Goal: Book appointment/travel/reservation

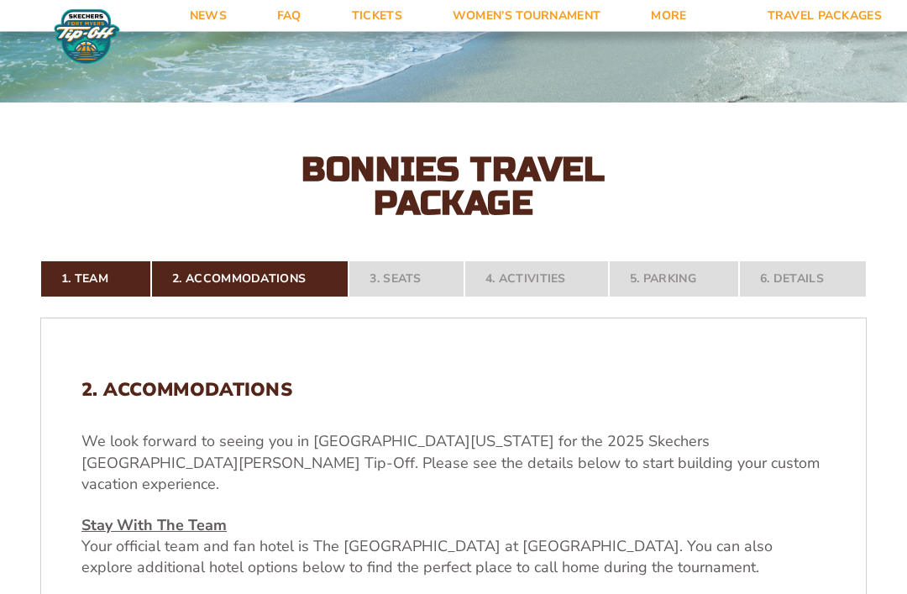
scroll to position [221, 0]
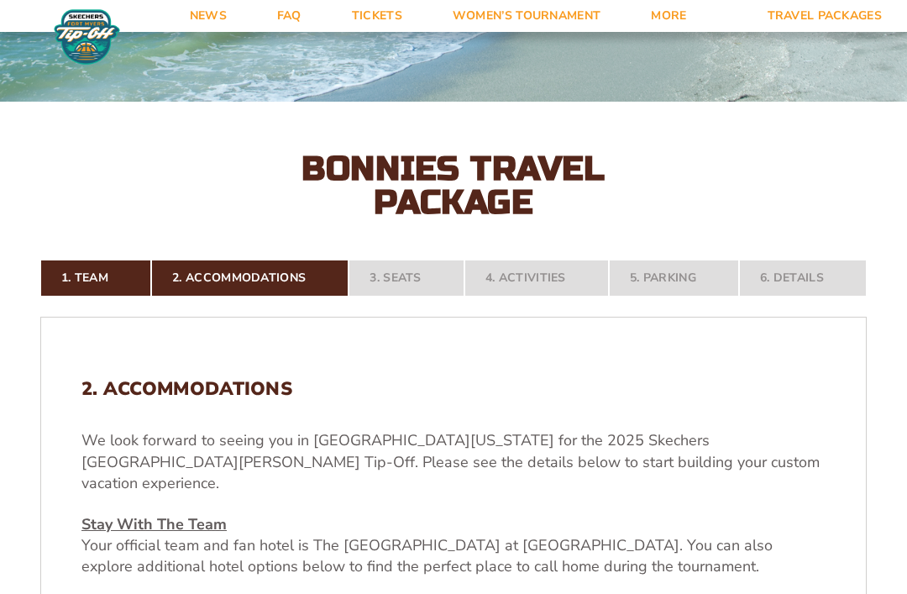
click at [423, 297] on nav "1. Team 2. Accommodations 3. Seats 4. Activities 5. Parking 6. Details" at bounding box center [453, 278] width 827 height 37
click at [429, 297] on nav "1. Team 2. Accommodations 3. Seats 4. Activities 5. Parking 6. Details" at bounding box center [453, 278] width 827 height 37
click at [550, 297] on nav "1. Team 2. Accommodations 3. Seats 4. Activities 5. Parking 6. Details" at bounding box center [453, 278] width 827 height 37
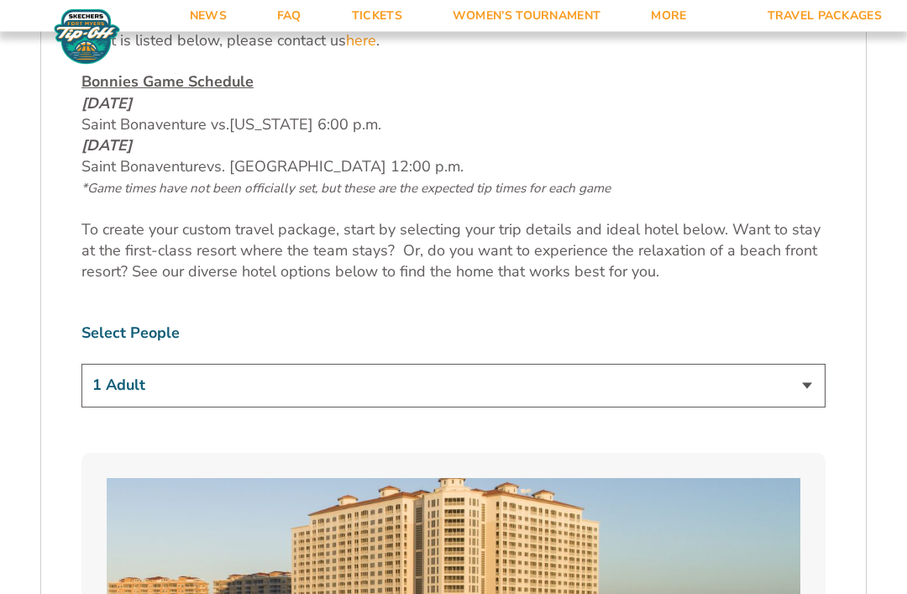
scroll to position [874, 0]
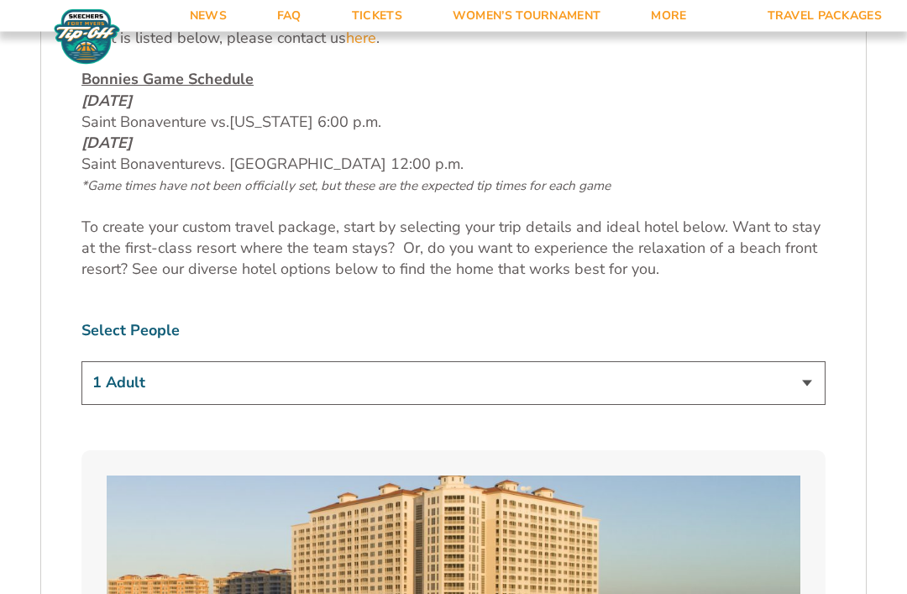
click at [249, 382] on select "1 Adult 2 Adults 3 Adults 4 Adults 2 Adults + 1 Child 2 Adults + 2 Children 2 A…" at bounding box center [453, 383] width 744 height 43
select select "2 Adults"
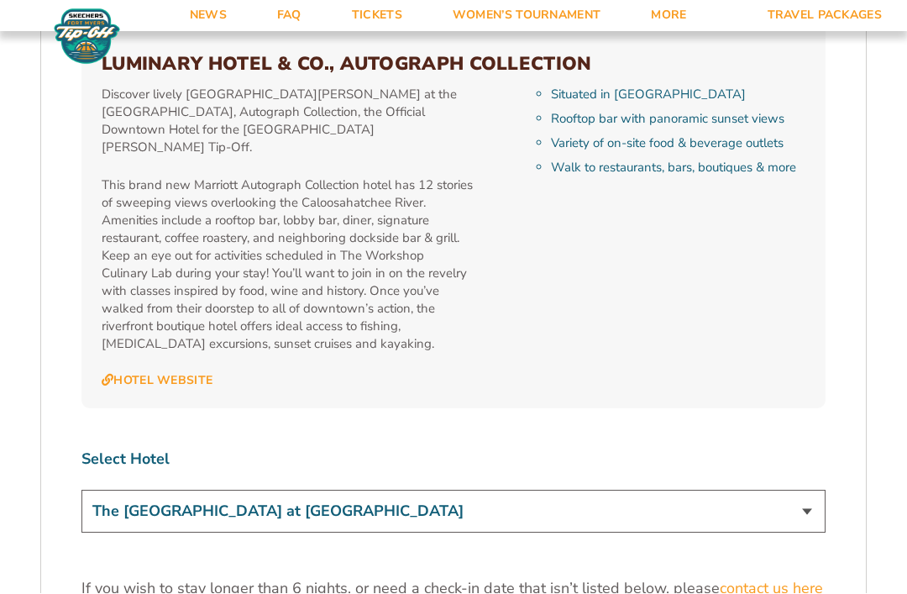
click at [390, 491] on select "The [GEOGRAPHIC_DATA] at [GEOGRAPHIC_DATA] [GEOGRAPHIC_DATA] [GEOGRAPHIC_DATA],…" at bounding box center [453, 512] width 744 height 43
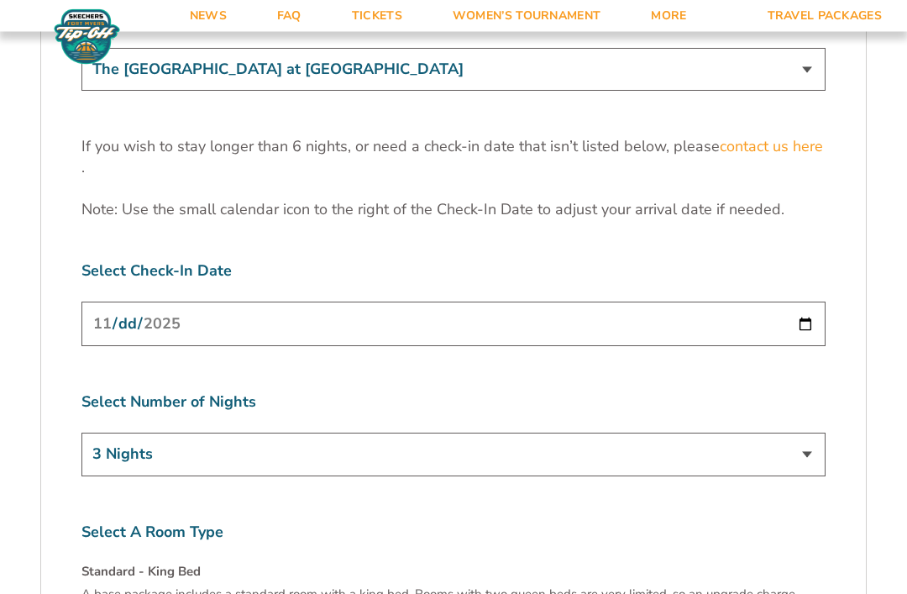
scroll to position [5242, 0]
click at [433, 433] on select "3 Nights 4 Nights 5 Nights 6 Nights" at bounding box center [453, 454] width 744 height 43
select select "6 Nights"
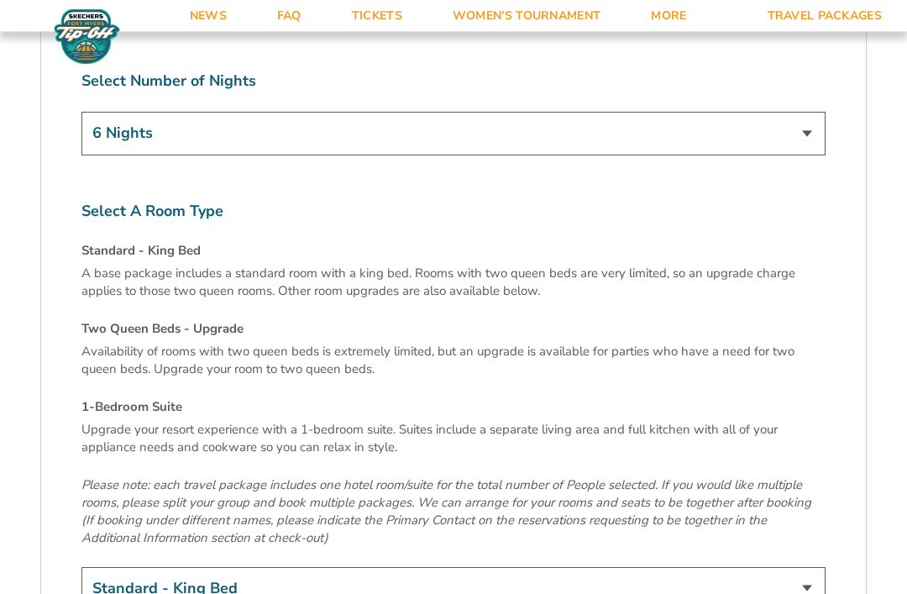
scroll to position [5540, 0]
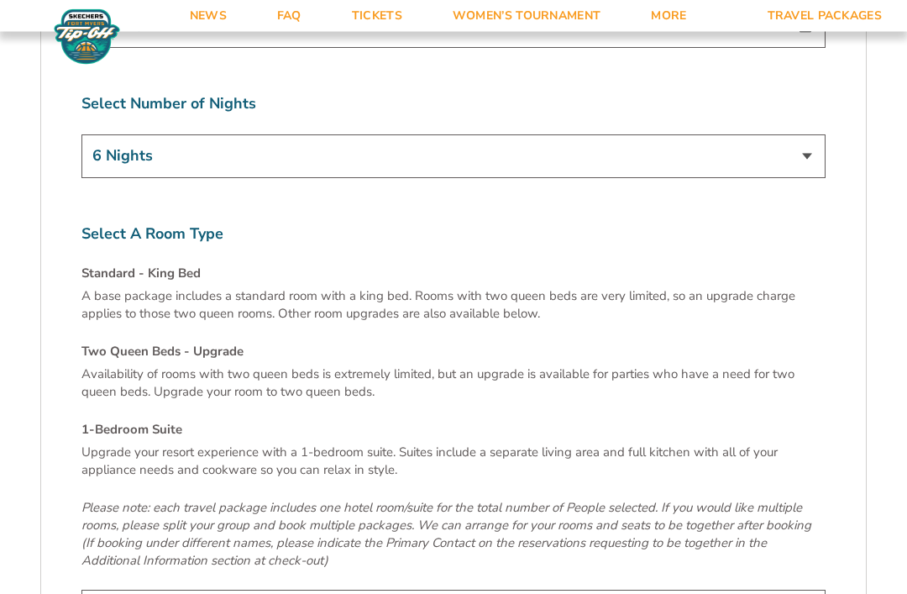
click at [216, 344] on h4 "Two Queen Beds - Upgrade" at bounding box center [453, 353] width 744 height 18
click at [239, 365] on p "Availability of rooms with two queen beds is extremely limited, but an upgrade …" at bounding box center [453, 382] width 744 height 35
click at [231, 343] on h4 "Two Queen Beds - Upgrade" at bounding box center [453, 352] width 744 height 18
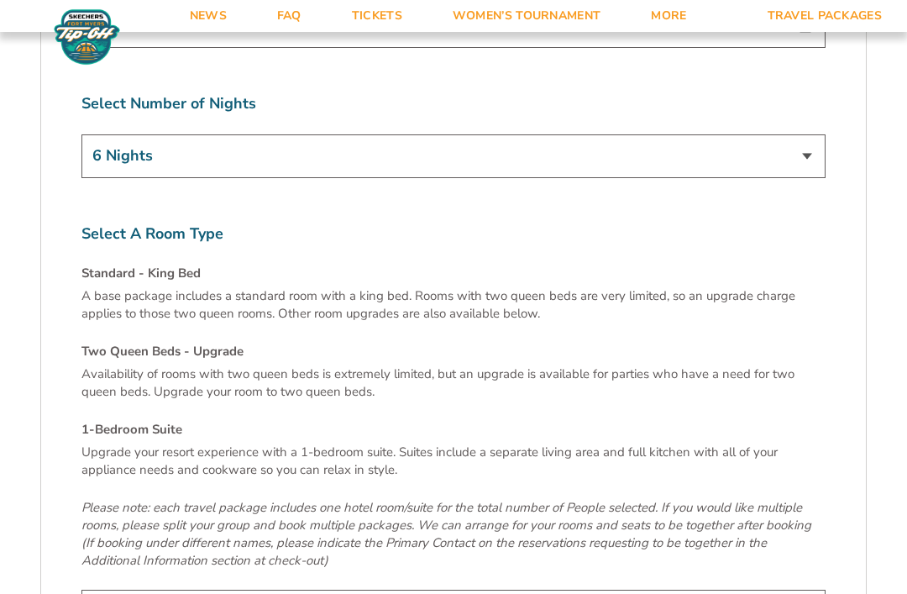
select select "Two Queen Beds - Upgrade"
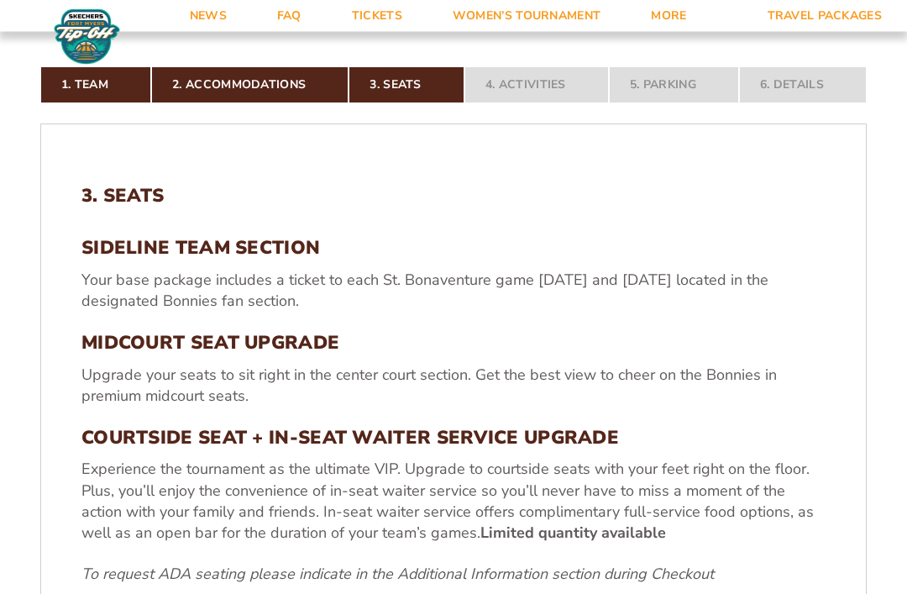
scroll to position [414, 0]
click at [426, 449] on h3 "COURTSIDE SEAT + IN-SEAT WAITER SERVICE UPGRADE" at bounding box center [453, 438] width 744 height 22
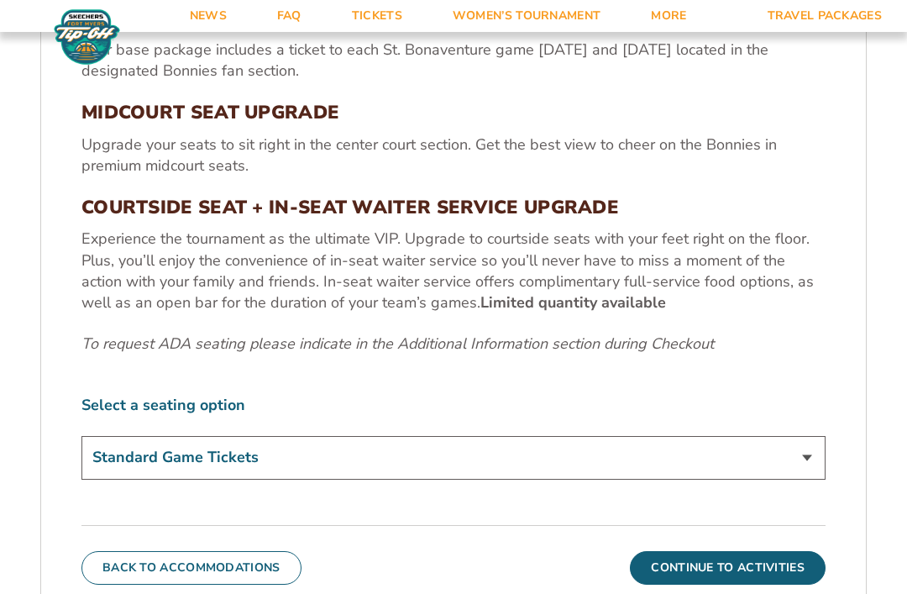
scroll to position [679, 0]
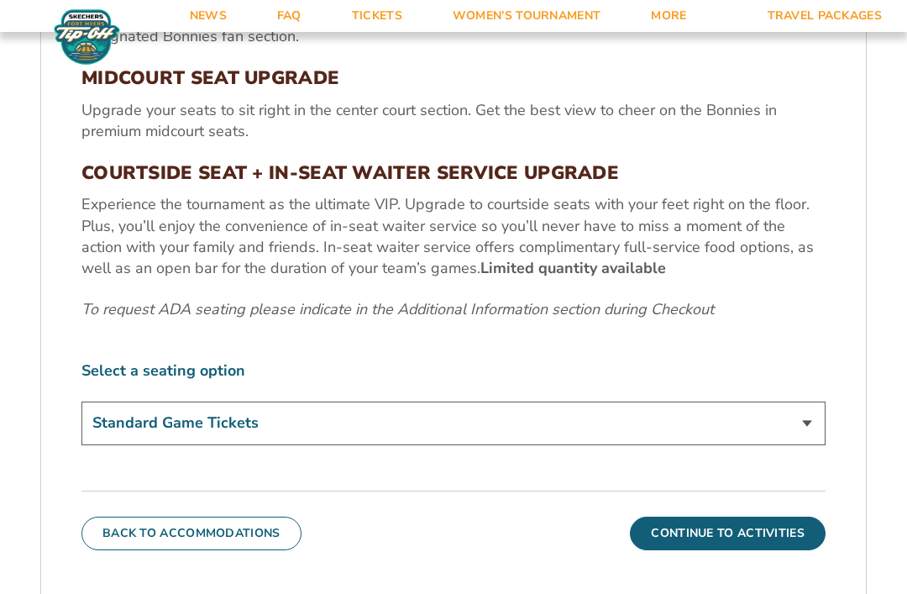
click at [454, 444] on select "Standard Game Tickets Midcourt Seat Upgrade (+$100 per person) Courtside Seat +…" at bounding box center [453, 423] width 744 height 43
select select "Courtside Seat + Waiter Service Upgrade"
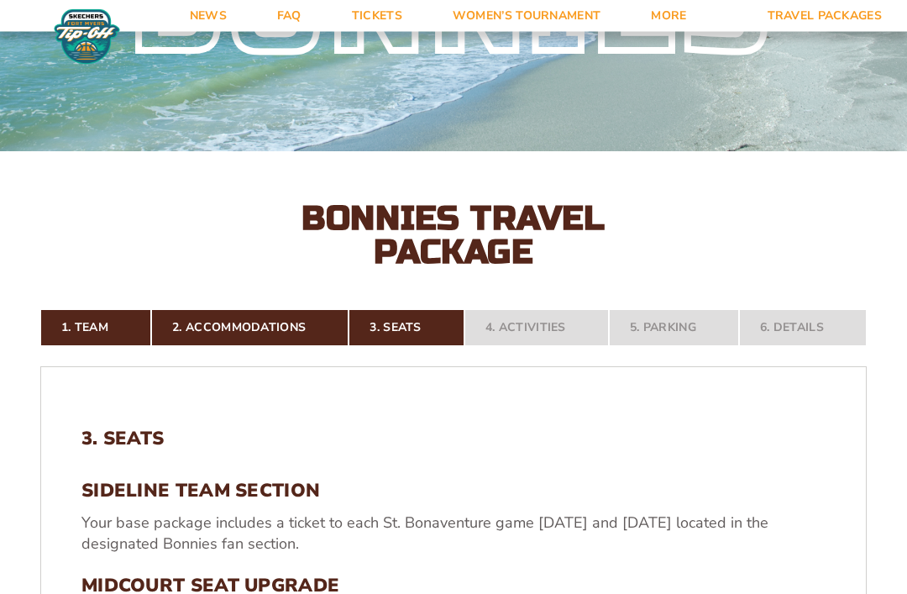
scroll to position [247, 0]
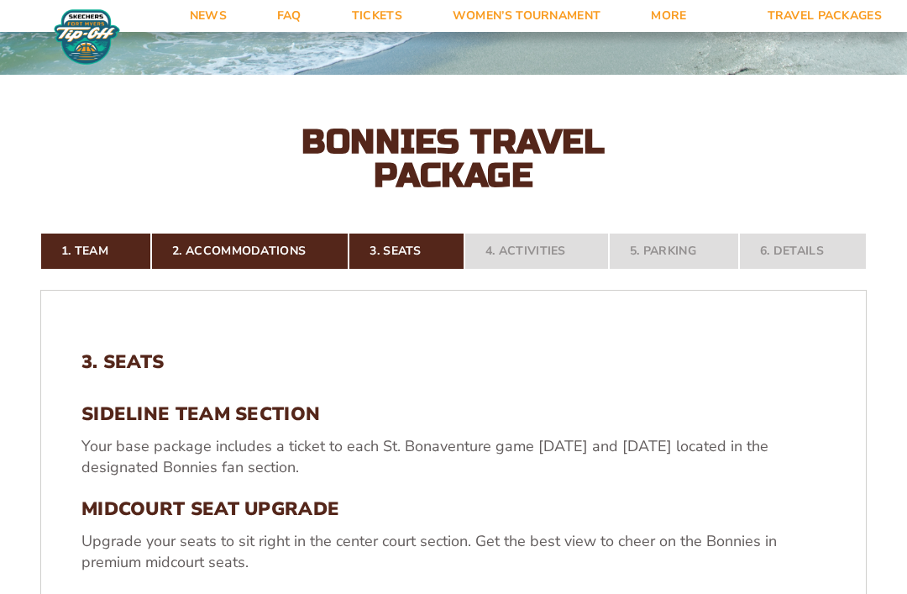
click at [298, 270] on link "2. Accommodations" at bounding box center [249, 251] width 197 height 37
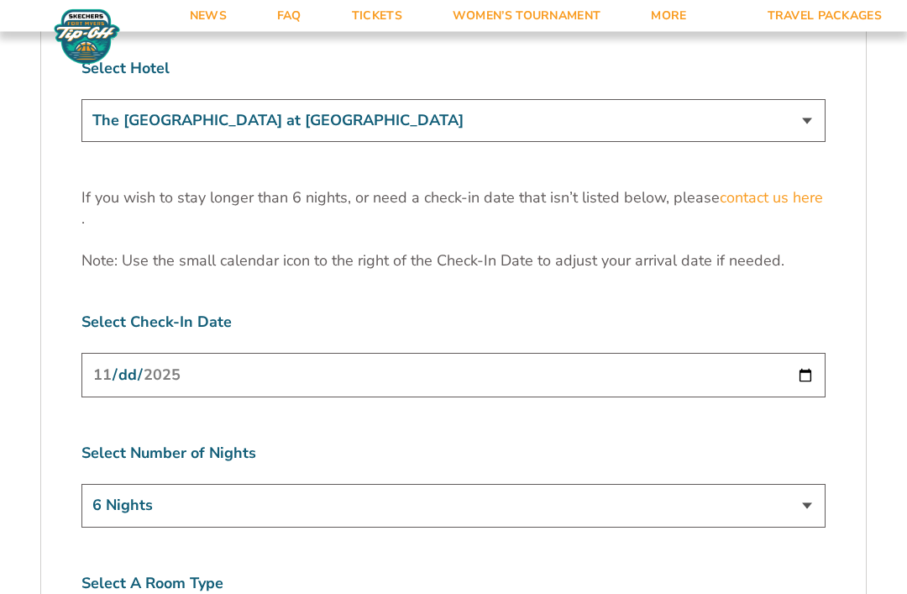
scroll to position [5192, 0]
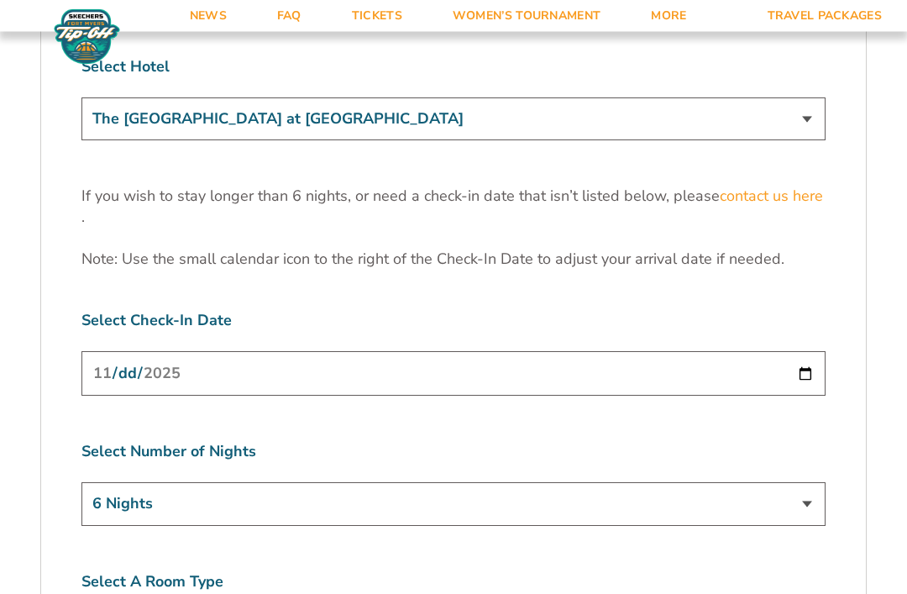
click at [444, 483] on select "3 Nights 4 Nights 5 Nights 6 Nights" at bounding box center [453, 504] width 744 height 43
select select "4 Nights"
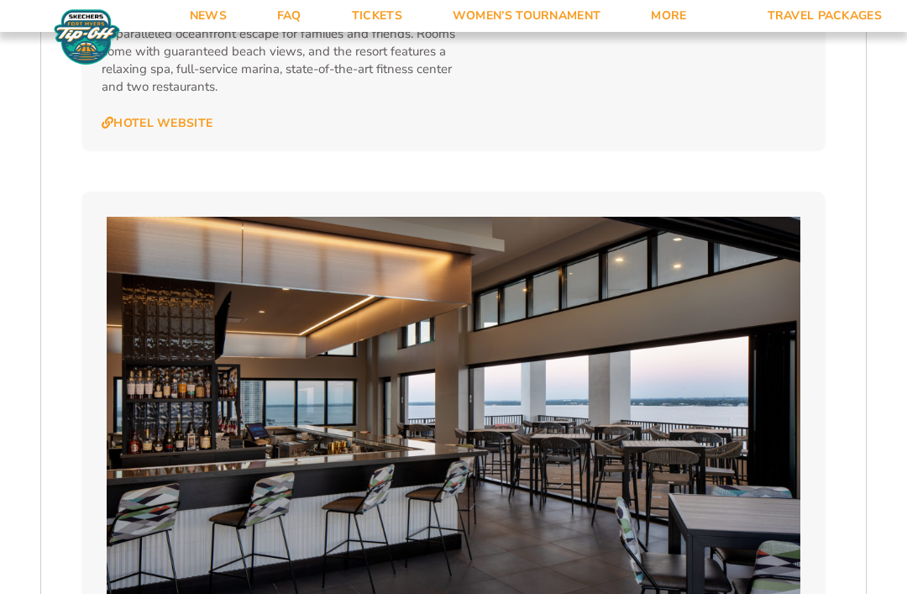
scroll to position [4062, 0]
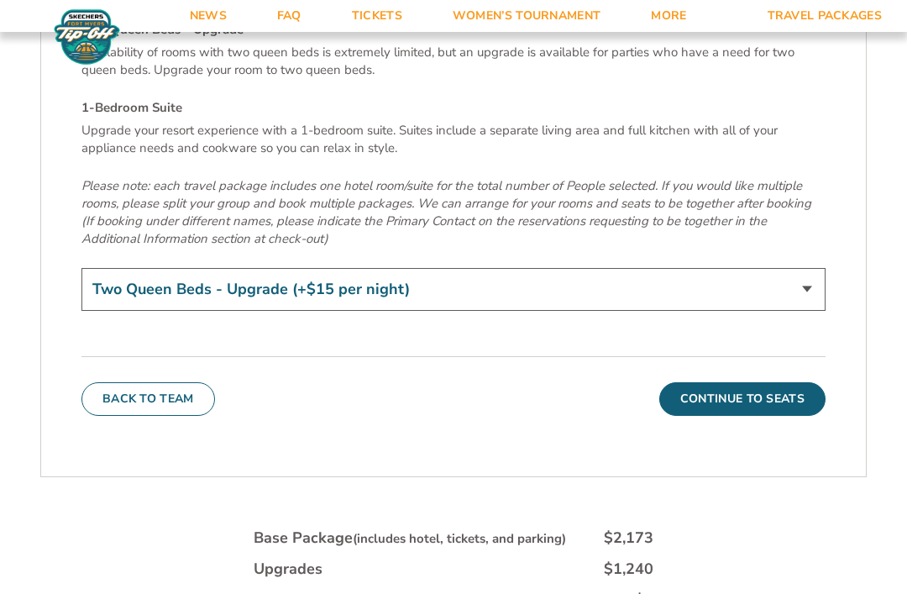
click at [795, 382] on button "Continue To Seats" at bounding box center [742, 399] width 166 height 34
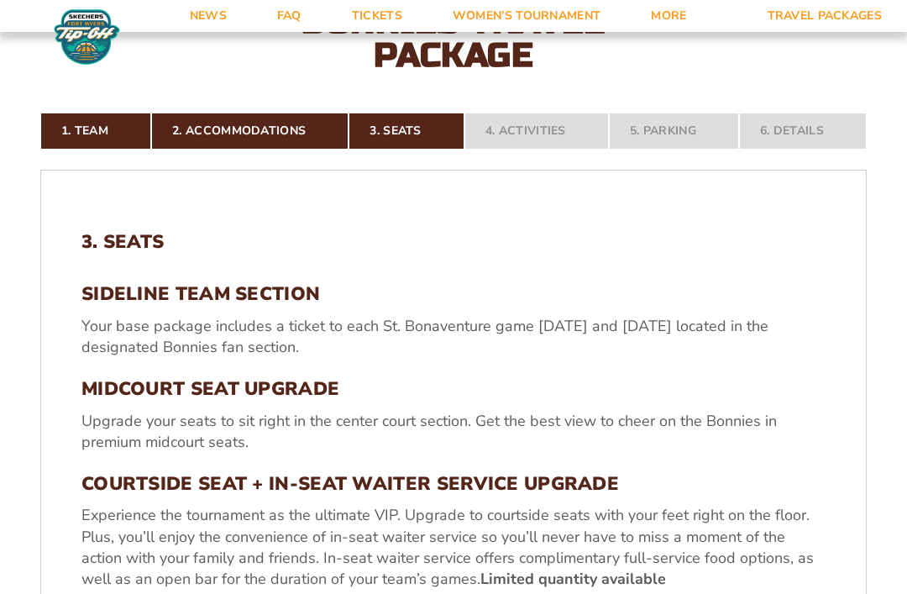
scroll to position [372, 0]
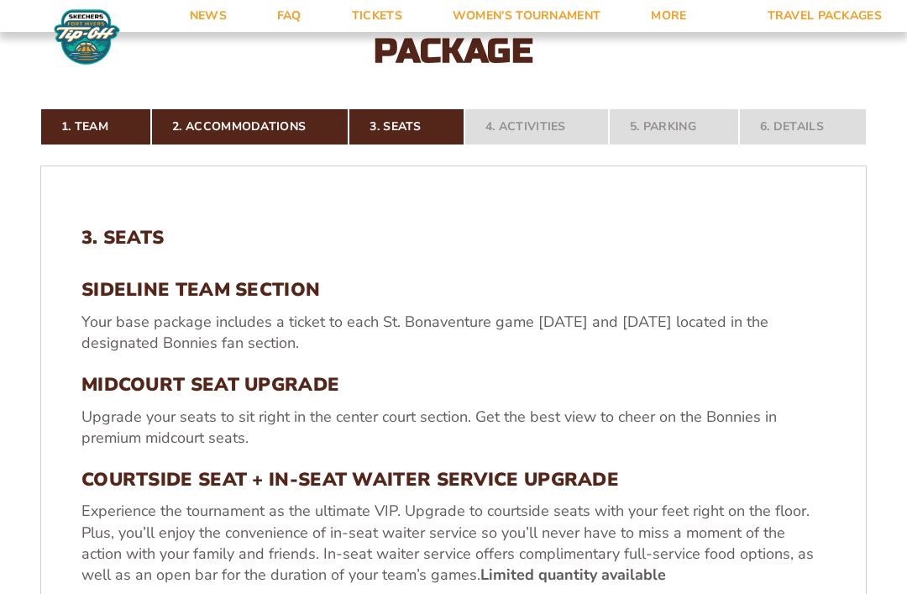
click at [318, 396] on h3 "MIDCOURT SEAT UPGRADE" at bounding box center [453, 385] width 744 height 22
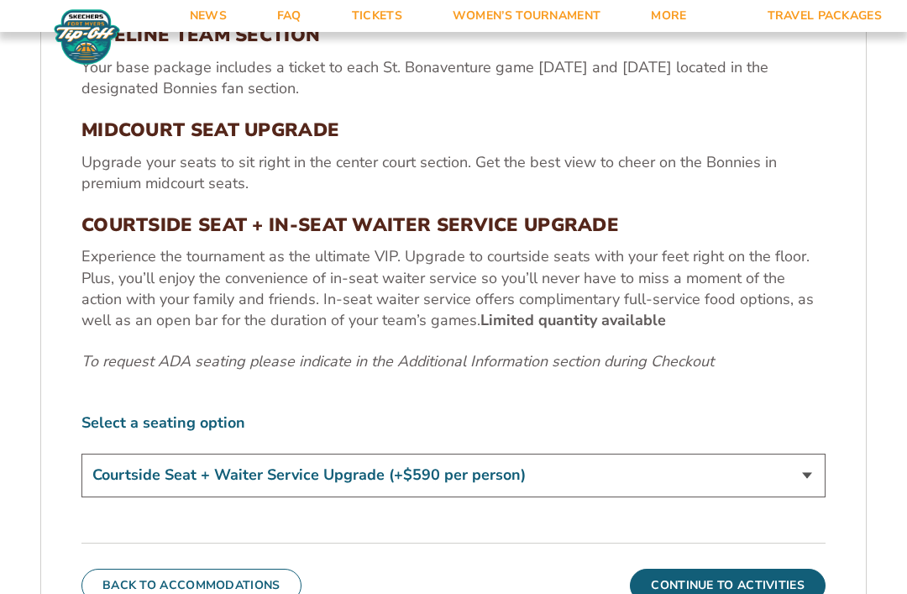
scroll to position [652, 0]
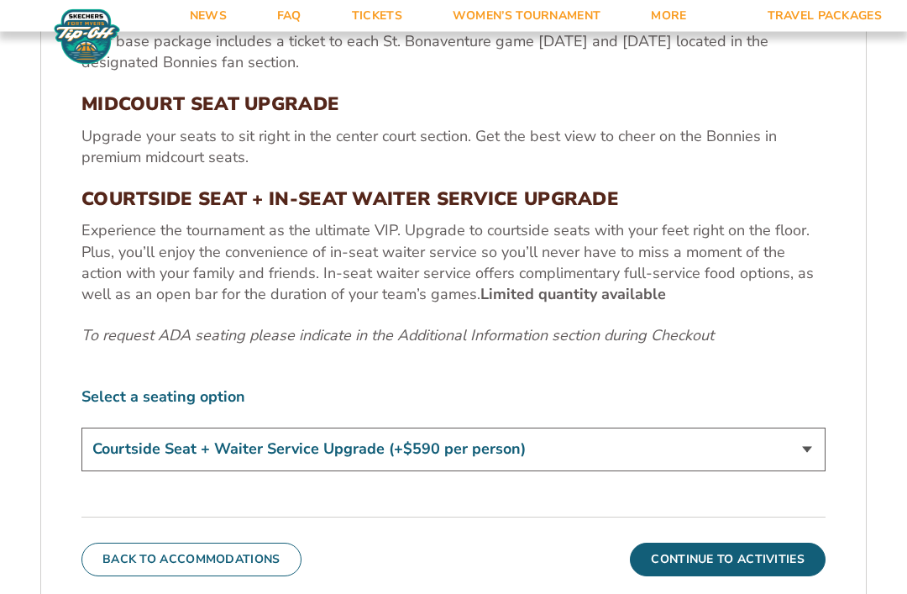
click at [410, 471] on select "Standard Game Tickets Midcourt Seat Upgrade (+$100 per person) Courtside Seat +…" at bounding box center [453, 449] width 744 height 43
select select "Midcourt Seat Upgrade"
click at [777, 576] on button "Continue To Activities" at bounding box center [728, 560] width 196 height 34
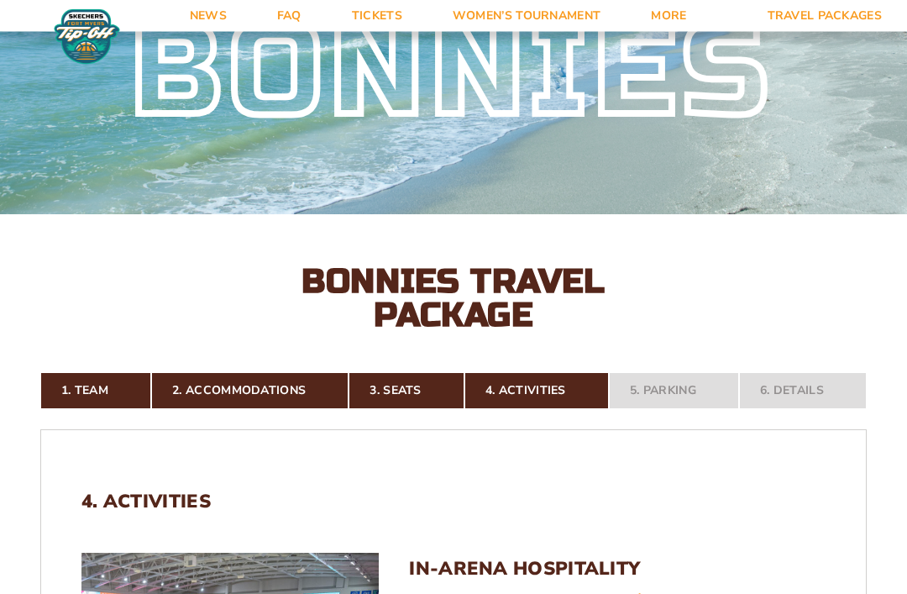
scroll to position [0, 0]
